Goal: Contribute content

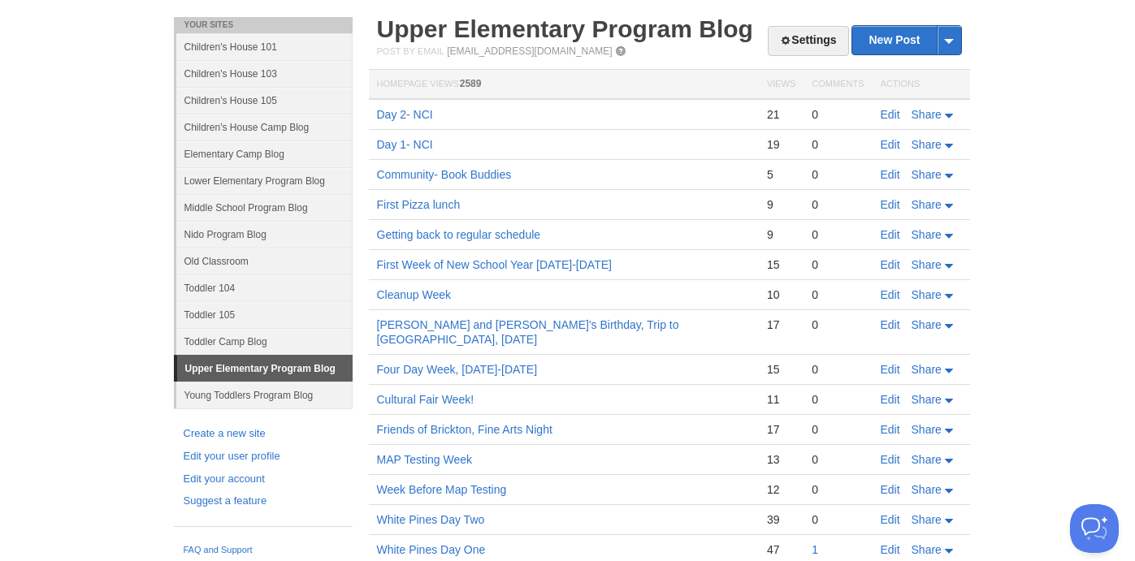
scroll to position [46, 0]
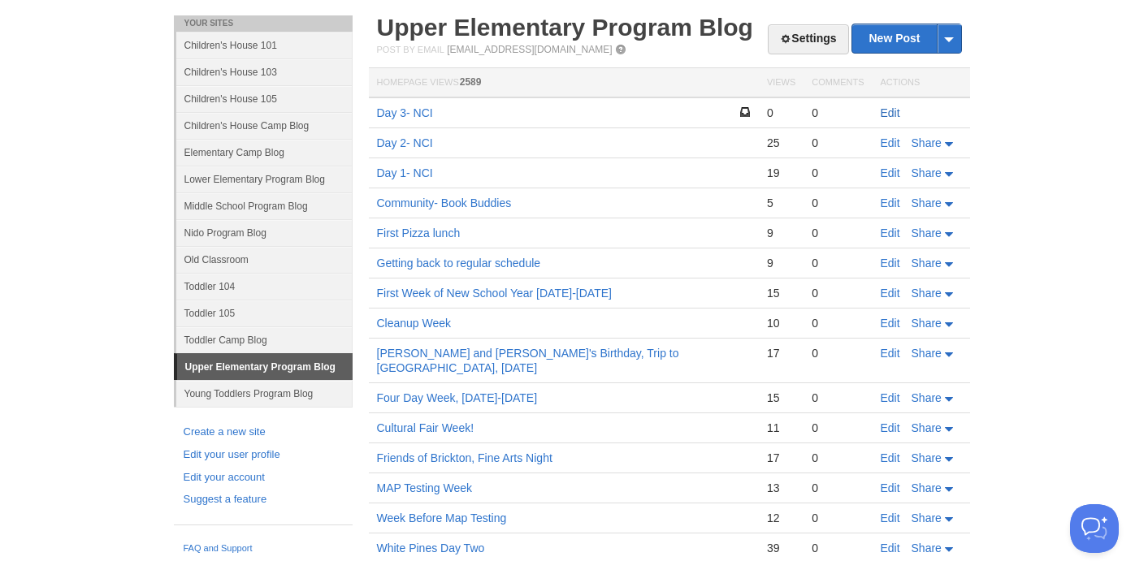
click at [885, 114] on link "Edit" at bounding box center [891, 112] width 20 height 13
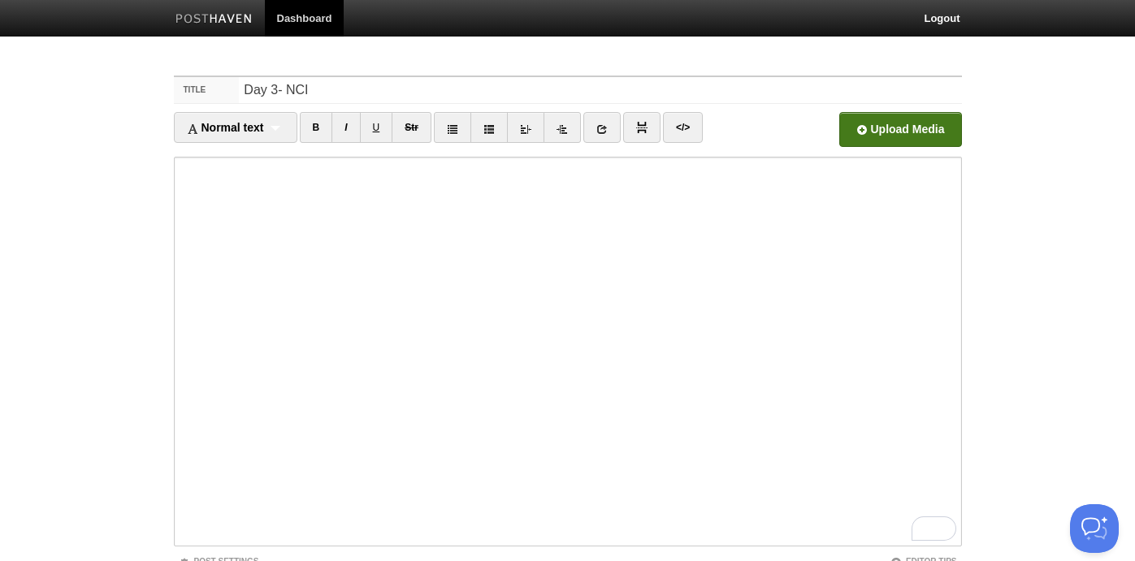
click at [885, 130] on input "file" at bounding box center [409, 134] width 1230 height 83
click at [531, 89] on input "Day 3- NCI" at bounding box center [600, 90] width 722 height 26
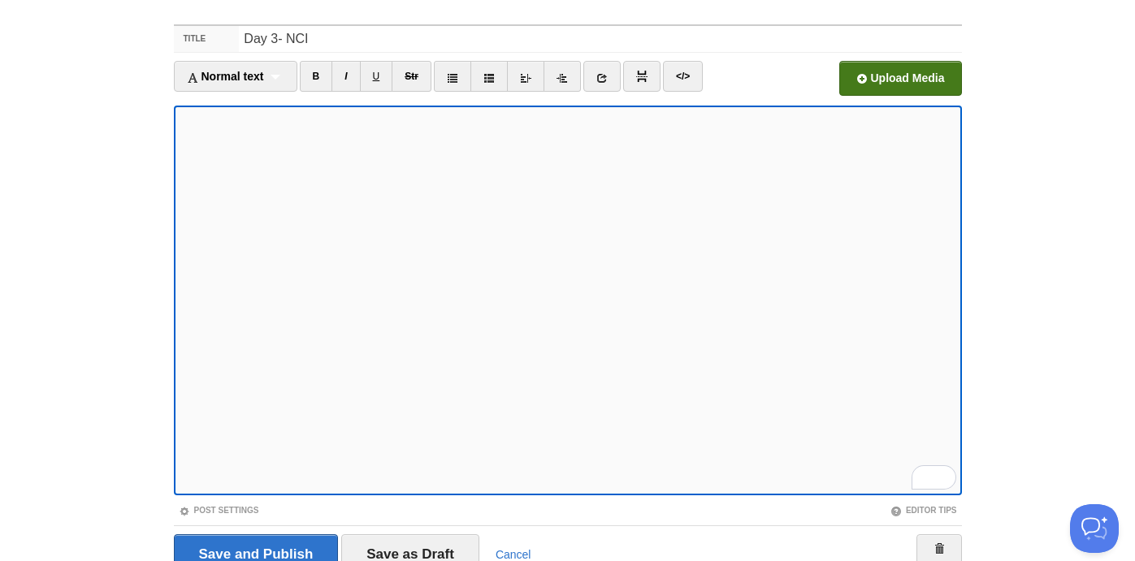
scroll to position [125, 0]
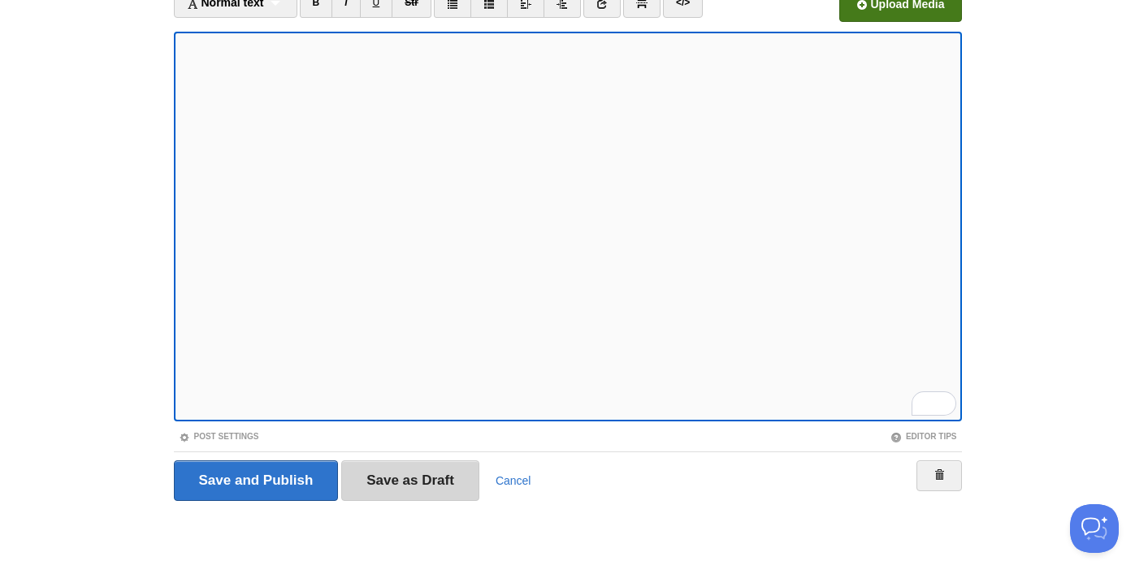
click at [444, 479] on input "Save as Draft" at bounding box center [410, 481] width 138 height 41
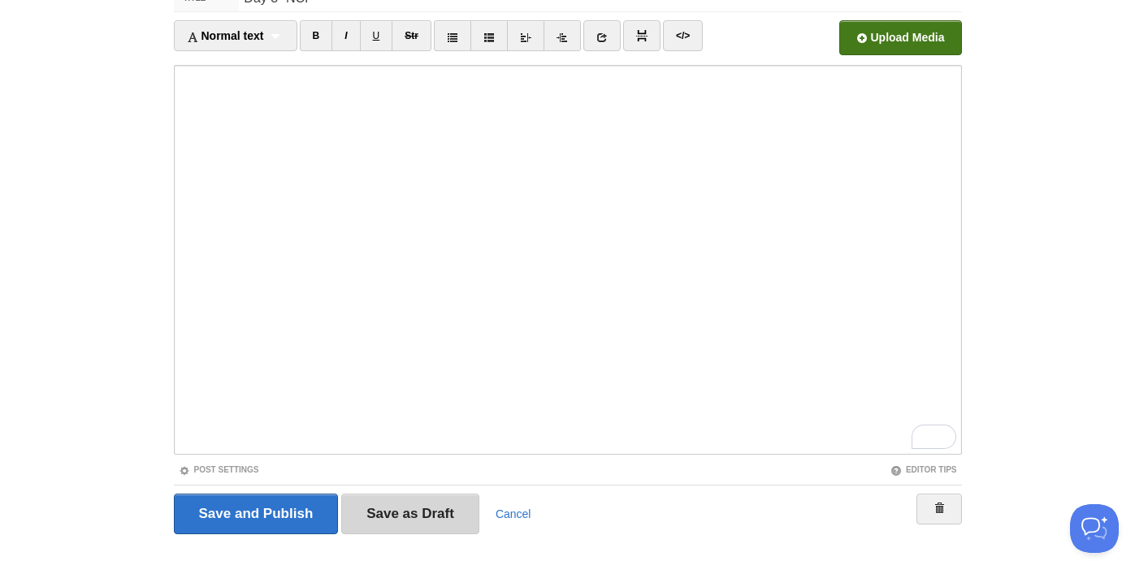
scroll to position [61, 0]
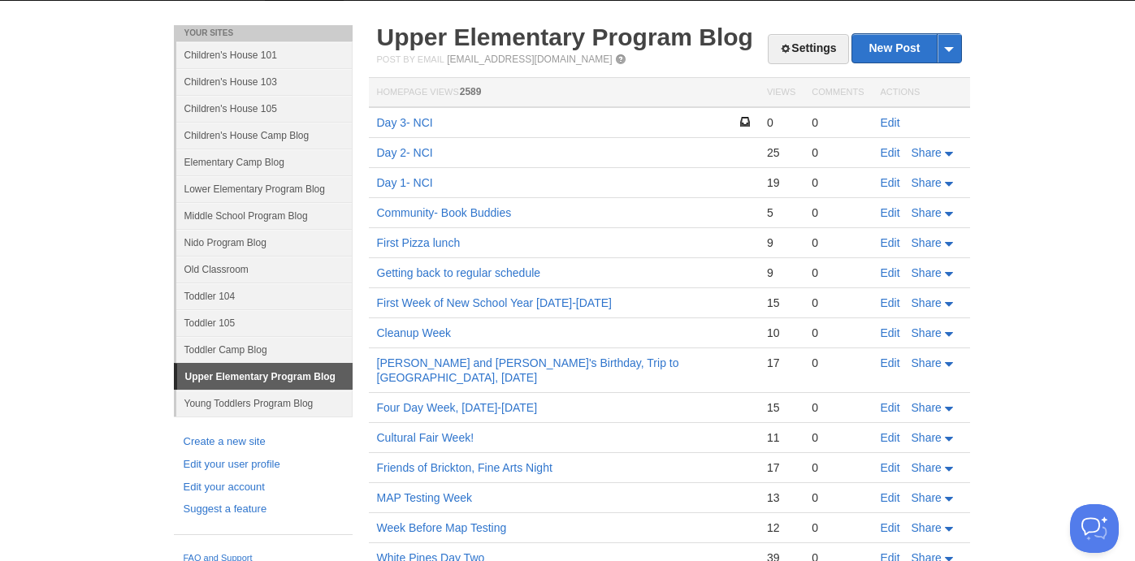
scroll to position [51, 0]
